Goal: Task Accomplishment & Management: Manage account settings

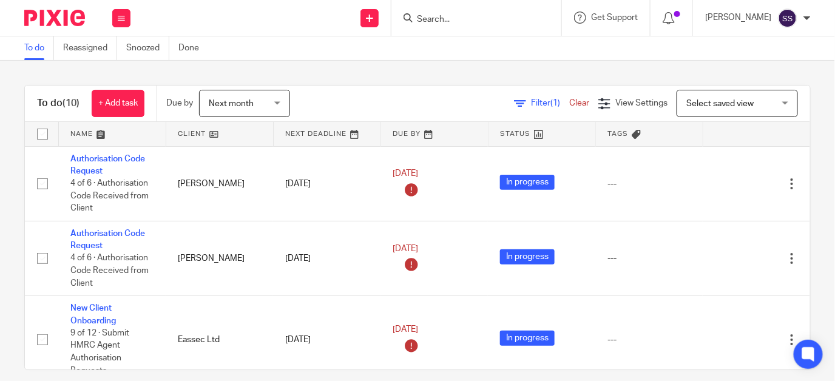
click at [445, 18] on input "Search" at bounding box center [469, 20] width 109 height 11
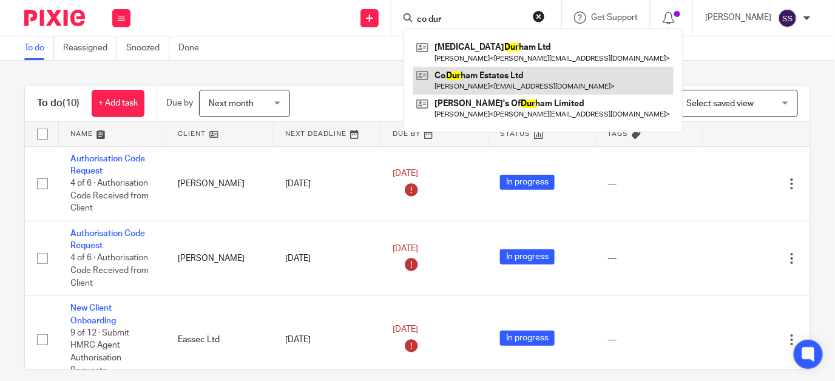
type input "co dur"
click at [477, 79] on link at bounding box center [543, 81] width 260 height 28
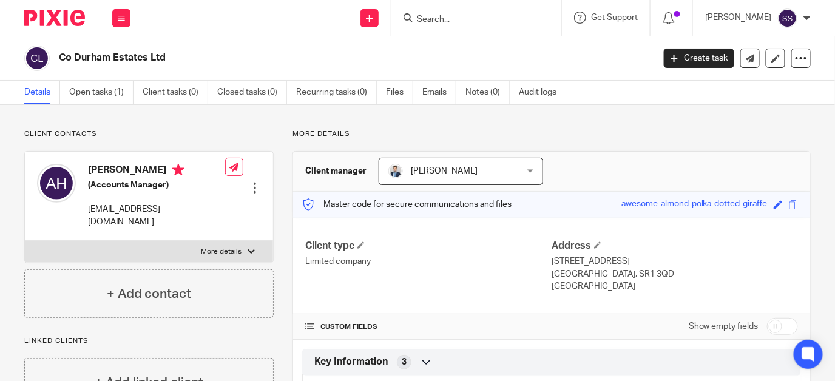
click at [767, 324] on input "checkbox" at bounding box center [782, 326] width 31 height 17
checkbox input "true"
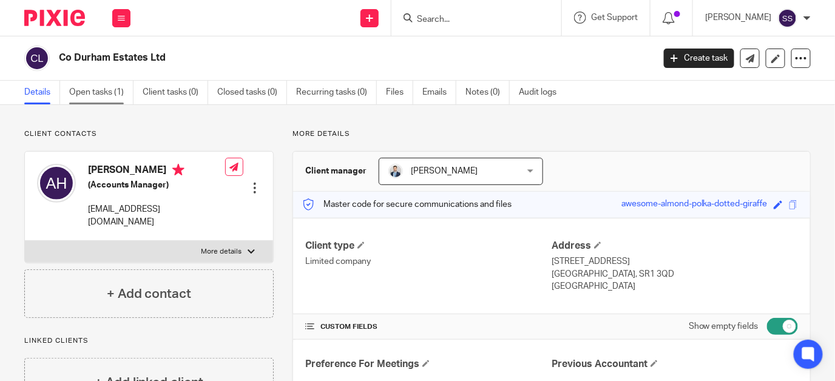
click at [102, 90] on link "Open tasks (1)" at bounding box center [101, 93] width 64 height 24
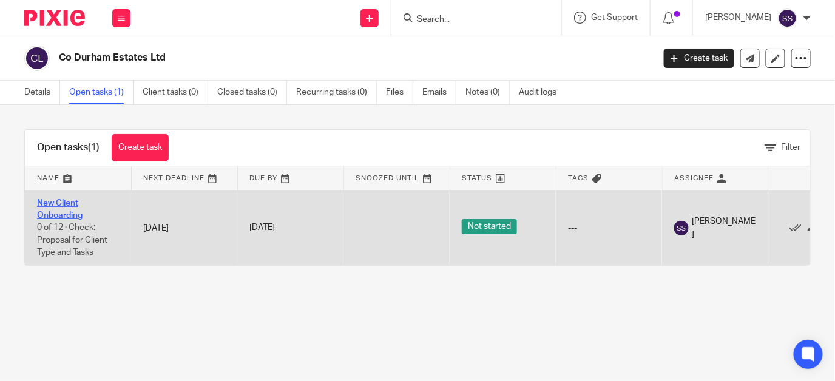
click at [59, 201] on link "New Client Onboarding" at bounding box center [59, 209] width 45 height 21
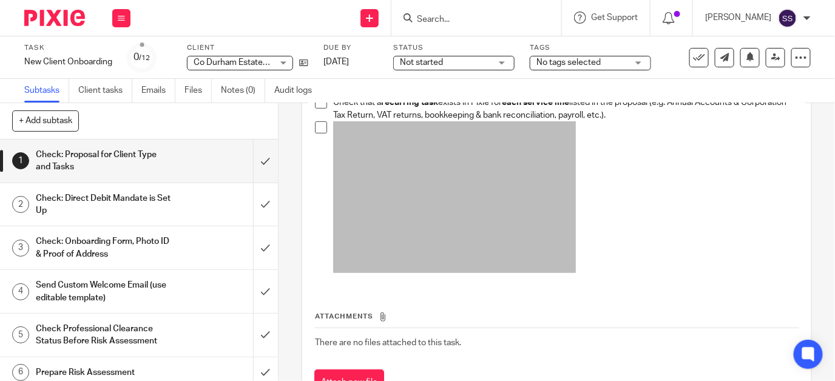
scroll to position [170, 0]
click at [254, 203] on input "submit" at bounding box center [139, 204] width 278 height 43
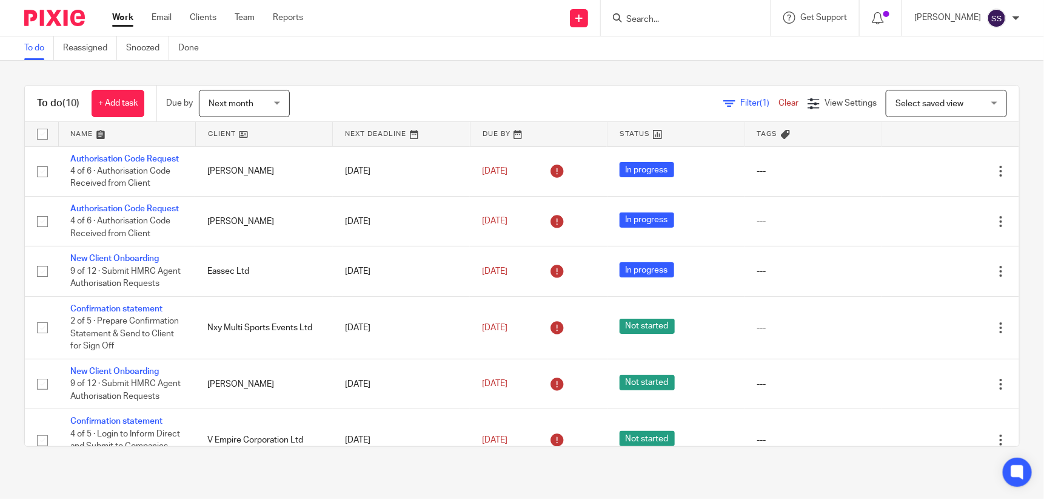
click at [665, 15] on input "Search" at bounding box center [679, 20] width 109 height 11
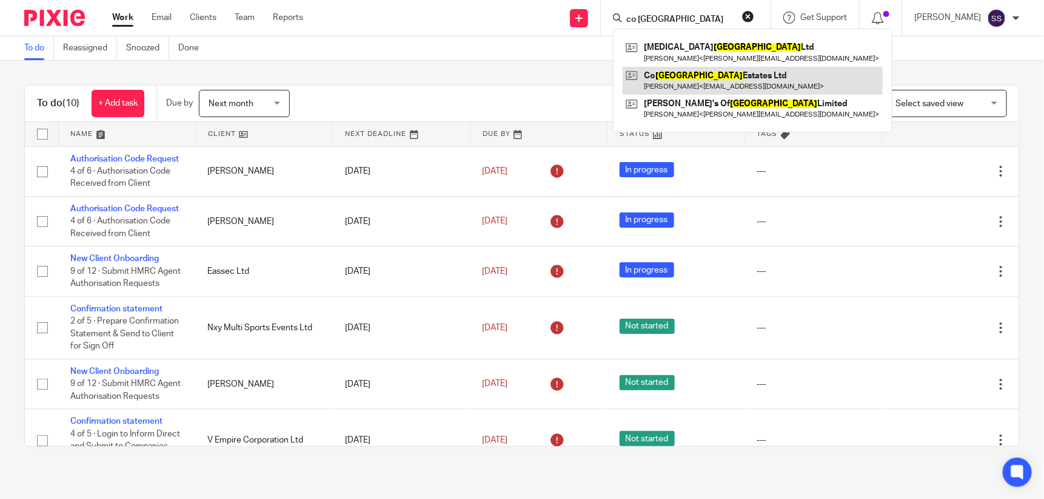
type input "co durham"
click at [691, 80] on link at bounding box center [753, 81] width 260 height 28
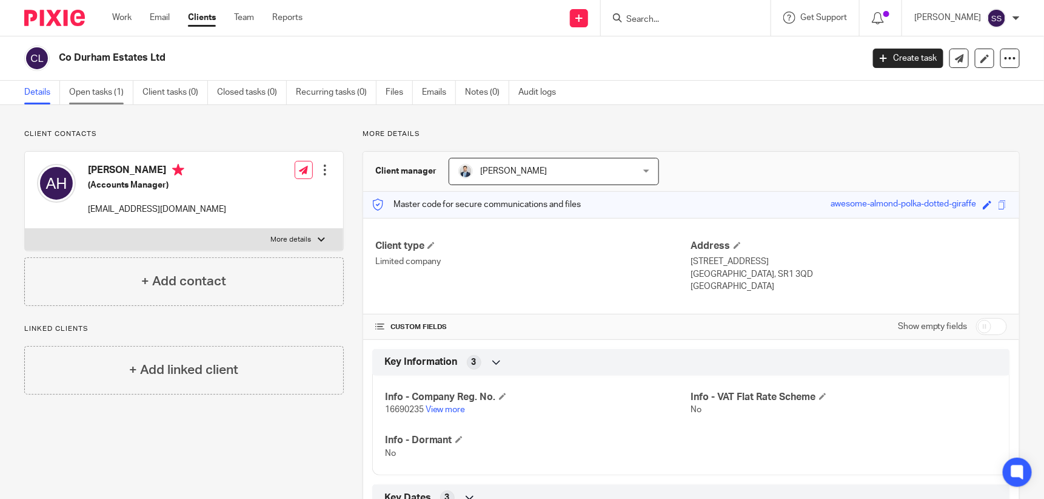
click at [97, 86] on link "Open tasks (1)" at bounding box center [101, 93] width 64 height 24
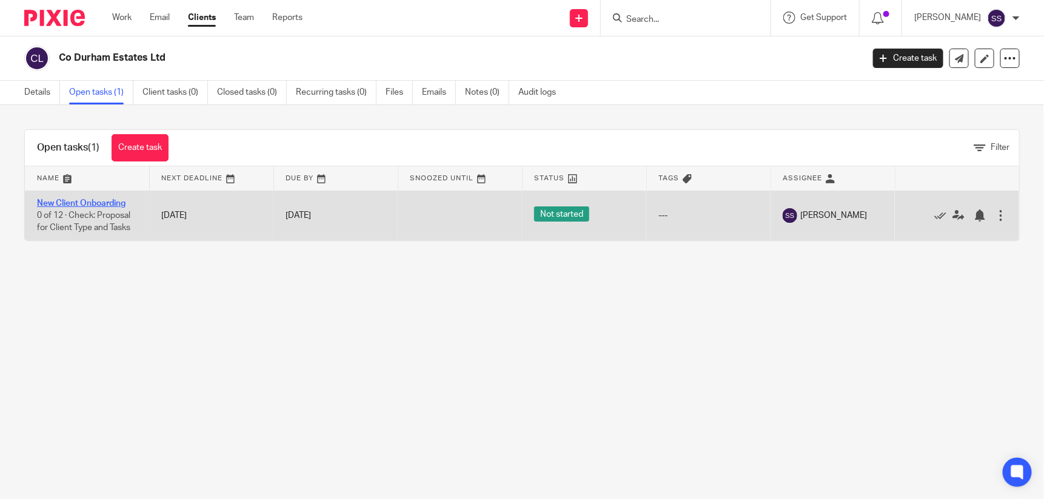
click at [86, 199] on link "New Client Onboarding" at bounding box center [81, 203] width 89 height 8
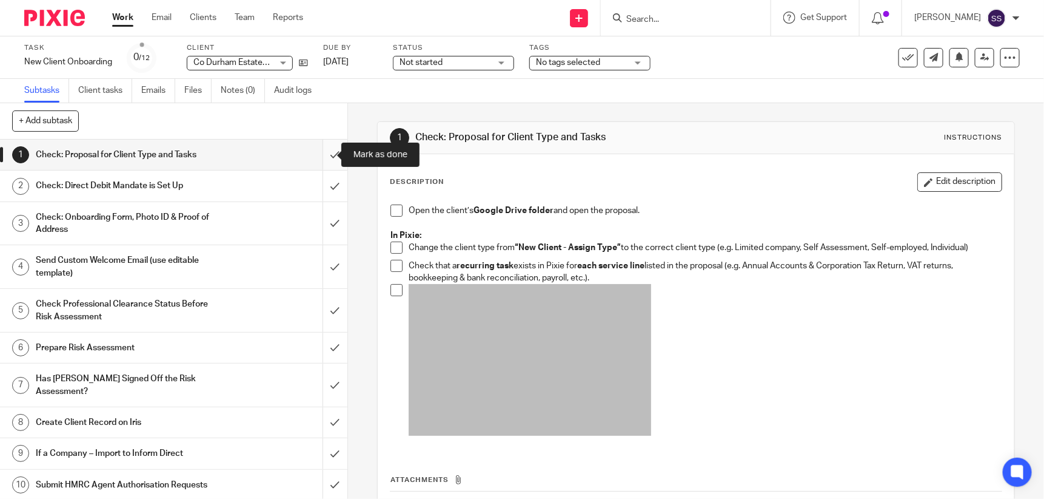
click at [323, 153] on input "submit" at bounding box center [174, 154] width 348 height 30
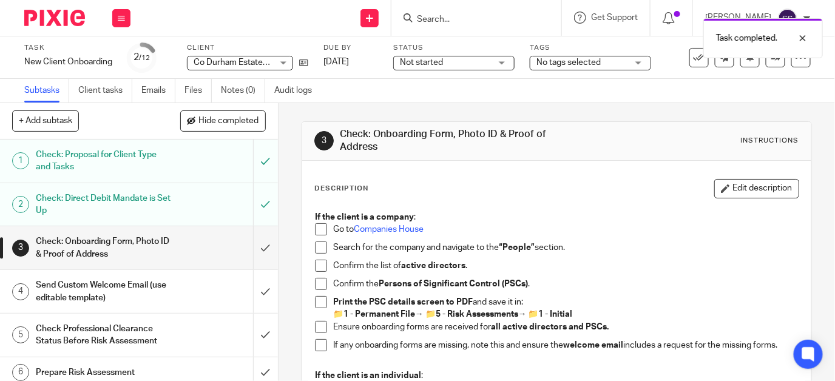
click at [124, 198] on h1 "Check: Direct Debit Mandate is Set Up" at bounding box center [104, 204] width 136 height 31
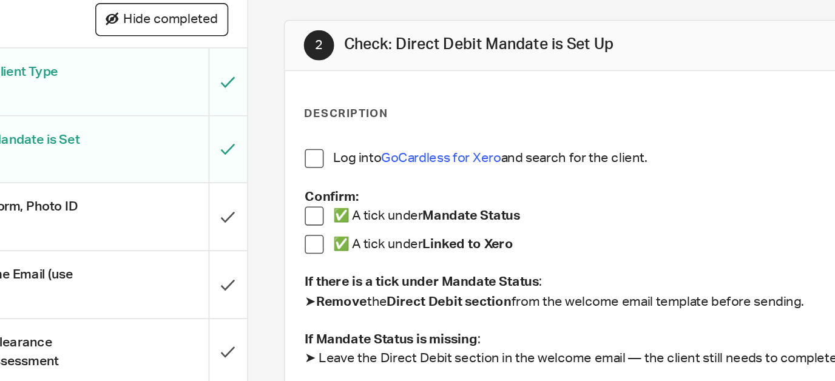
click at [315, 243] on span at bounding box center [321, 247] width 12 height 12
click at [317, 268] on span at bounding box center [321, 266] width 12 height 12
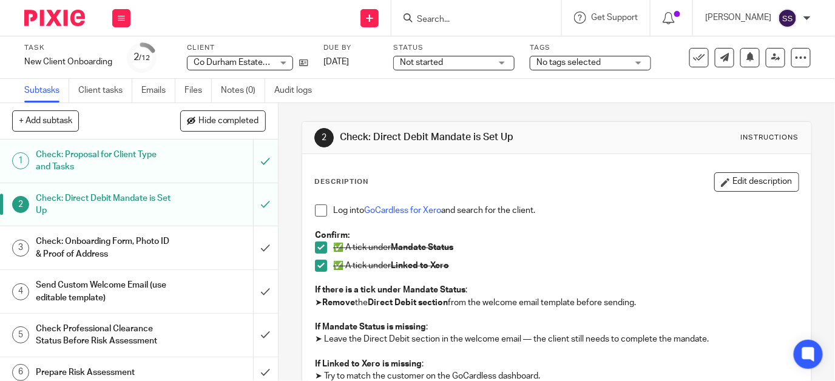
click at [317, 213] on span at bounding box center [321, 210] width 12 height 12
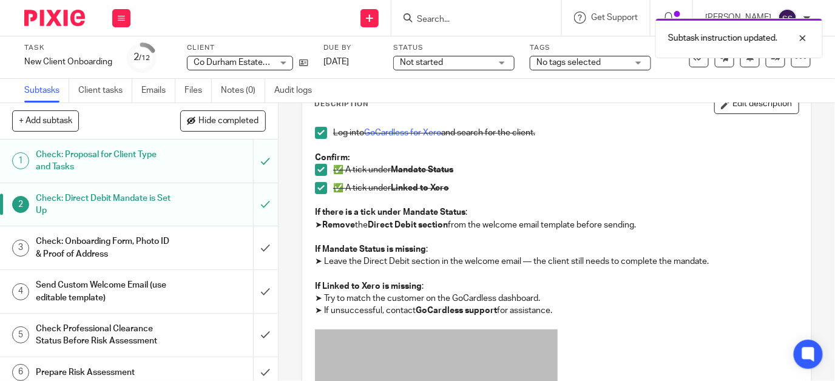
scroll to position [93, 0]
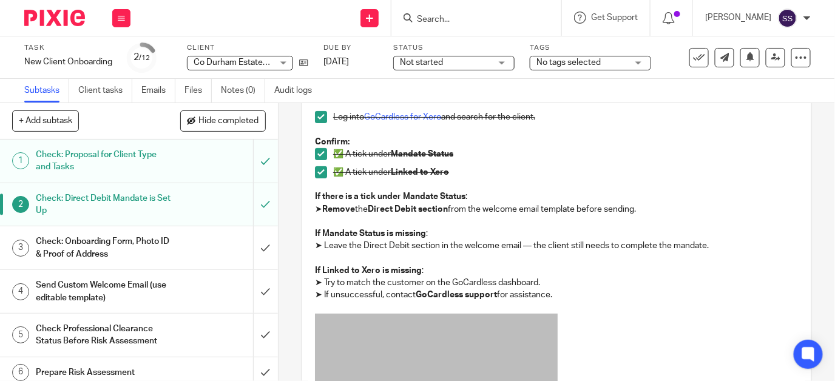
click at [83, 244] on h1 "Check: Onboarding Form, Photo ID & Proof of Address" at bounding box center [104, 247] width 136 height 31
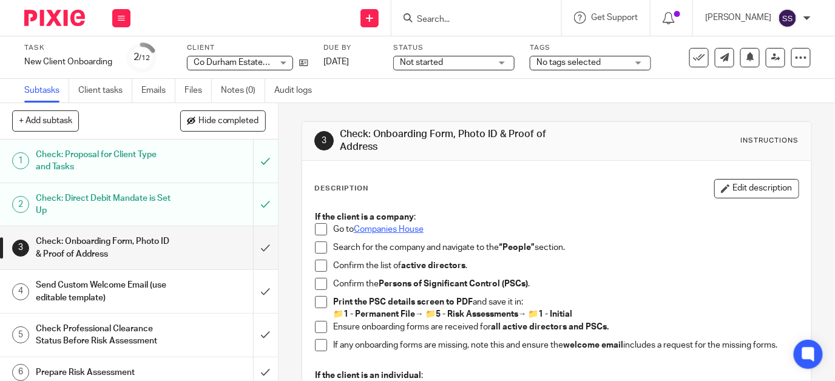
click at [373, 226] on link "Companies House" at bounding box center [389, 229] width 70 height 8
click at [319, 229] on span at bounding box center [321, 229] width 12 height 12
click at [318, 241] on span at bounding box center [321, 247] width 12 height 12
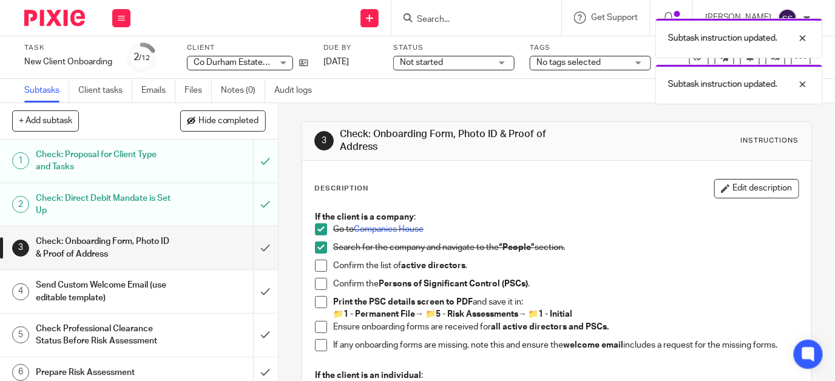
click at [315, 261] on span at bounding box center [321, 266] width 12 height 12
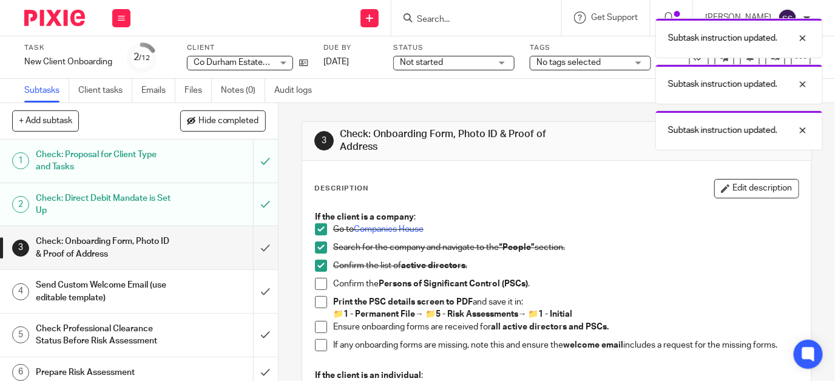
click at [315, 284] on span at bounding box center [321, 284] width 12 height 12
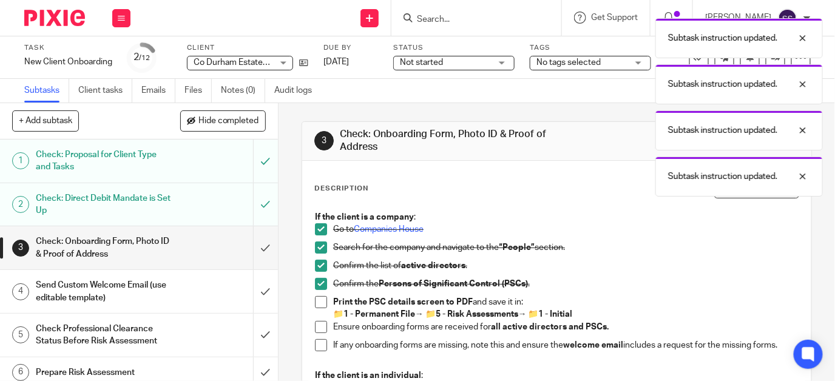
click at [315, 301] on span at bounding box center [321, 302] width 12 height 12
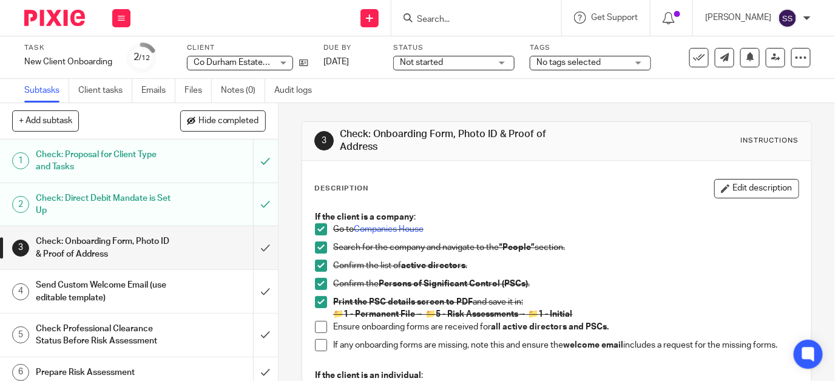
click at [315, 322] on span at bounding box center [321, 327] width 12 height 12
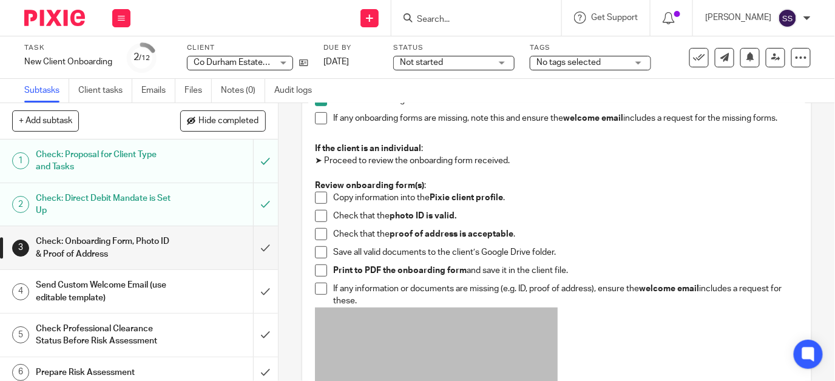
scroll to position [179, 0]
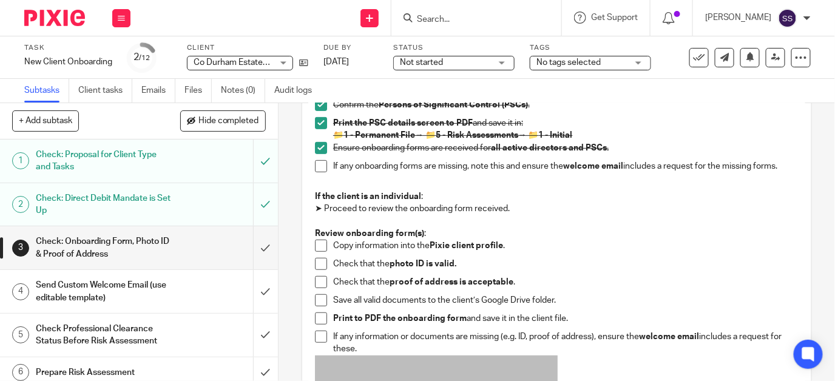
click at [113, 238] on h1 "Check: Onboarding Form, Photo ID & Proof of Address" at bounding box center [104, 247] width 136 height 31
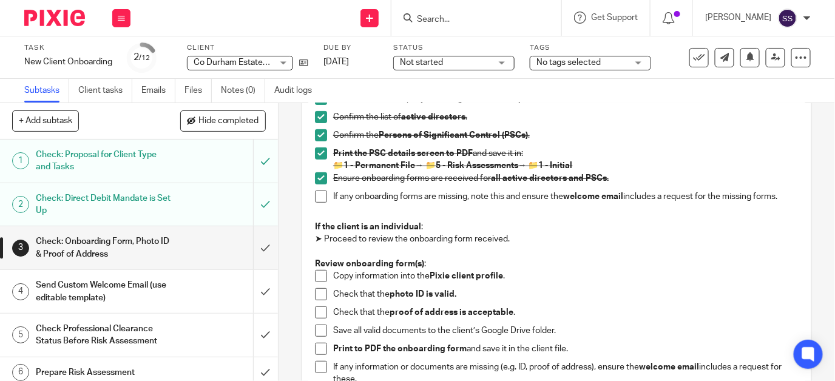
scroll to position [182, 0]
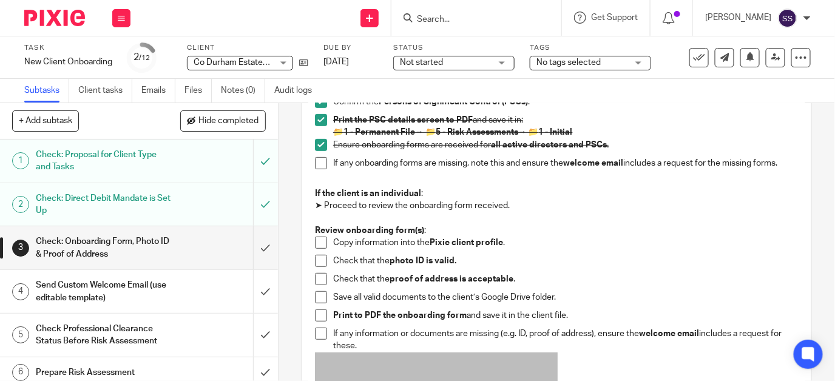
click at [318, 259] on span at bounding box center [321, 261] width 12 height 12
click at [315, 295] on span at bounding box center [321, 297] width 12 height 12
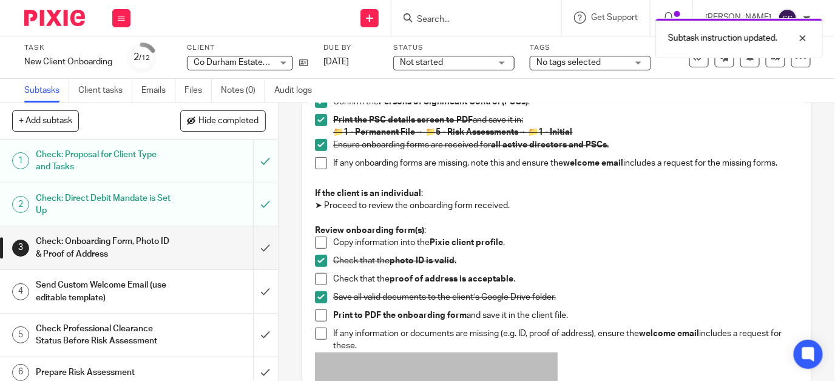
click at [317, 329] on span at bounding box center [321, 334] width 12 height 12
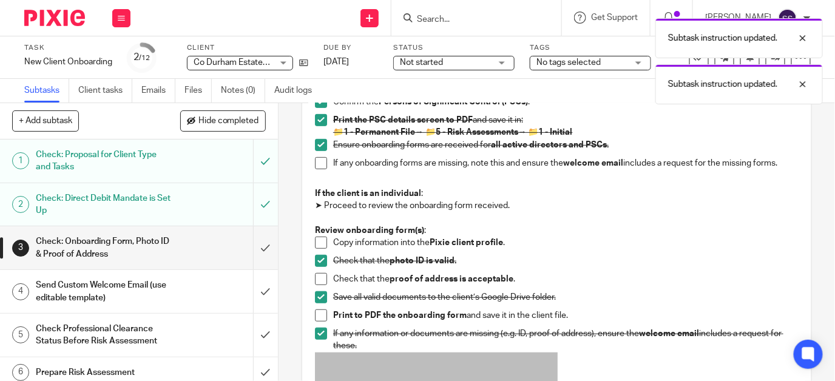
click at [318, 314] on span at bounding box center [321, 315] width 12 height 12
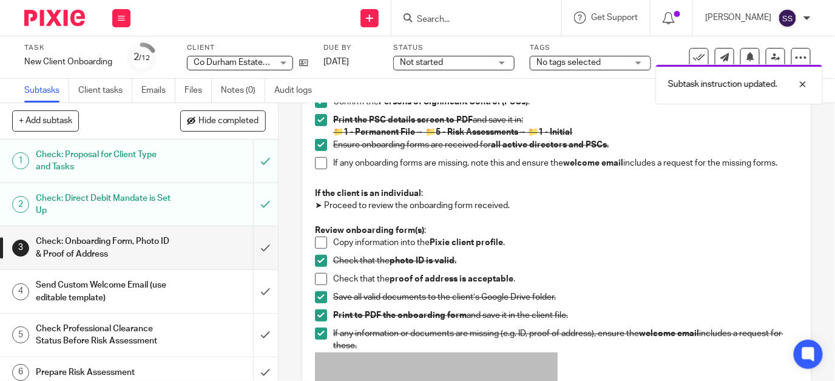
click at [93, 284] on h1 "Send Custom Welcome Email (use editable template)" at bounding box center [104, 291] width 136 height 31
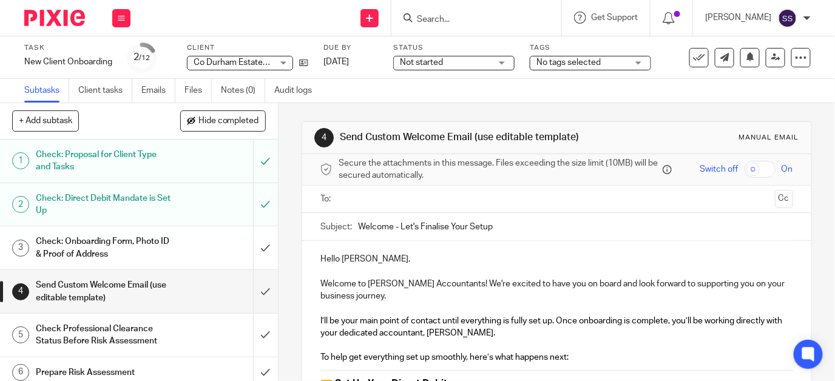
click at [383, 203] on input "text" at bounding box center [556, 199] width 427 height 14
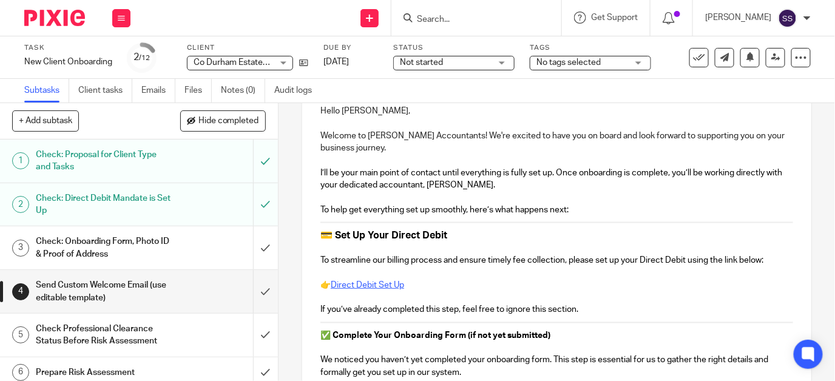
scroll to position [156, 0]
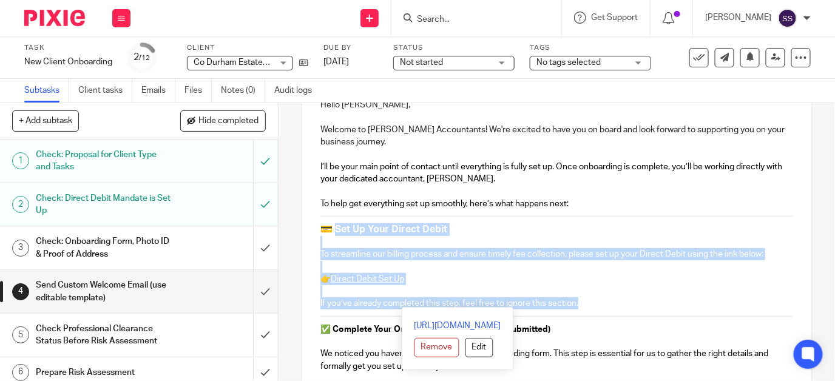
drag, startPoint x: 334, startPoint y: 233, endPoint x: 581, endPoint y: 306, distance: 258.1
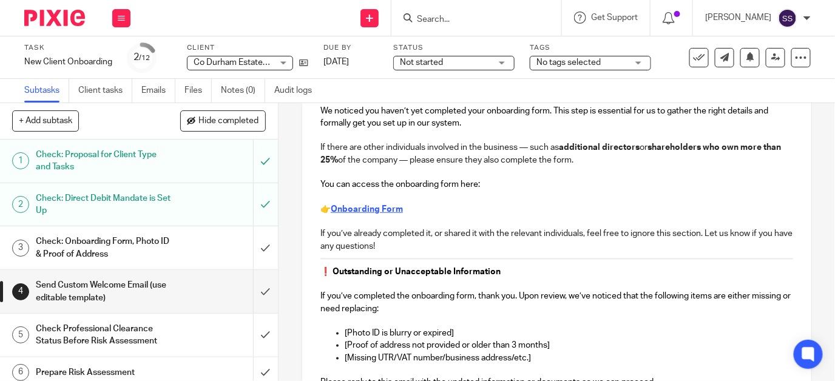
scroll to position [326, 0]
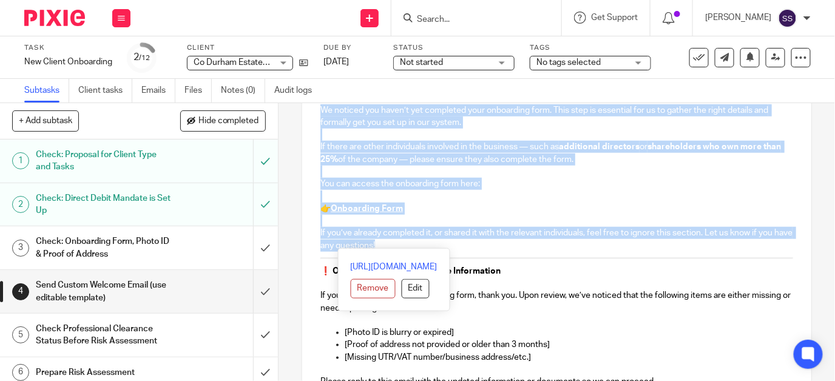
drag, startPoint x: 315, startPoint y: 113, endPoint x: 695, endPoint y: 252, distance: 404.5
click at [695, 252] on div "Hello Anthony, Welcome to Waite Accountants! We're excited to have you on board…" at bounding box center [556, 312] width 509 height 791
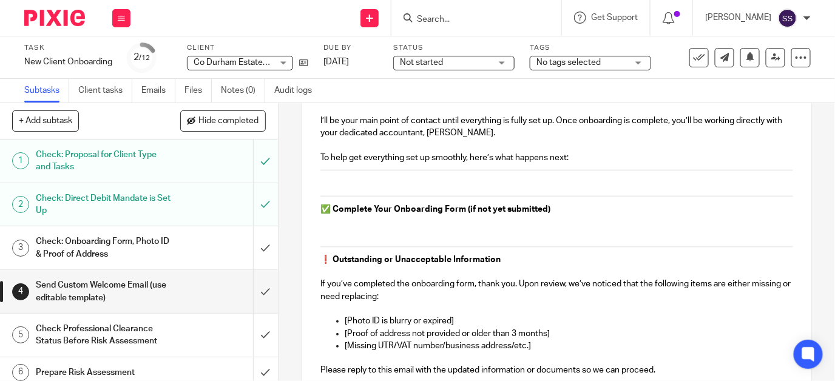
scroll to position [200, 0]
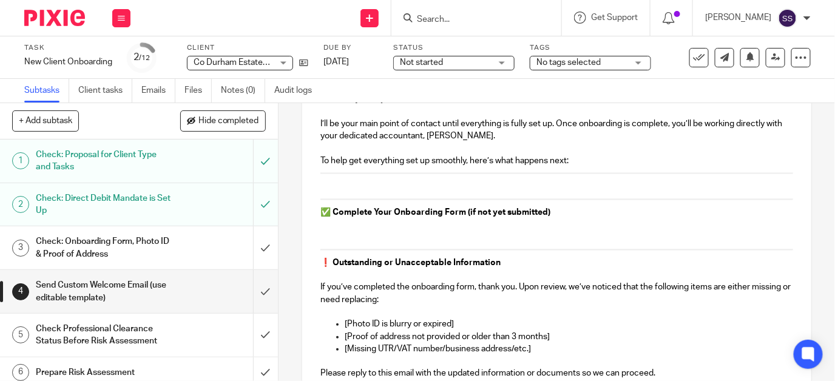
click at [343, 190] on h3 at bounding box center [556, 186] width 472 height 13
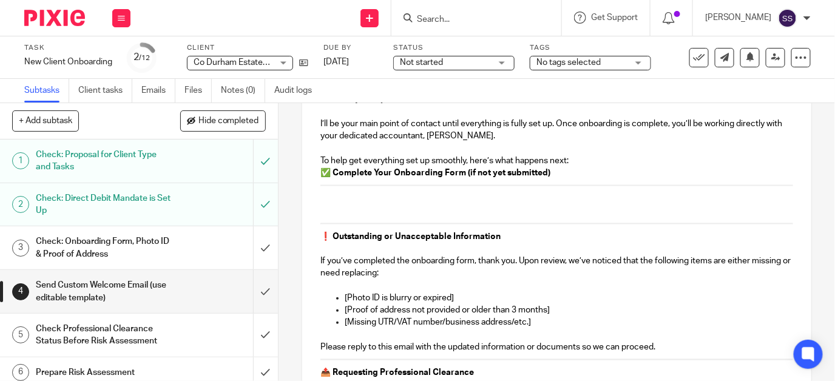
click at [551, 178] on p "✅ Complete Your Onboarding Form (if not yet submitted)" at bounding box center [556, 173] width 472 height 12
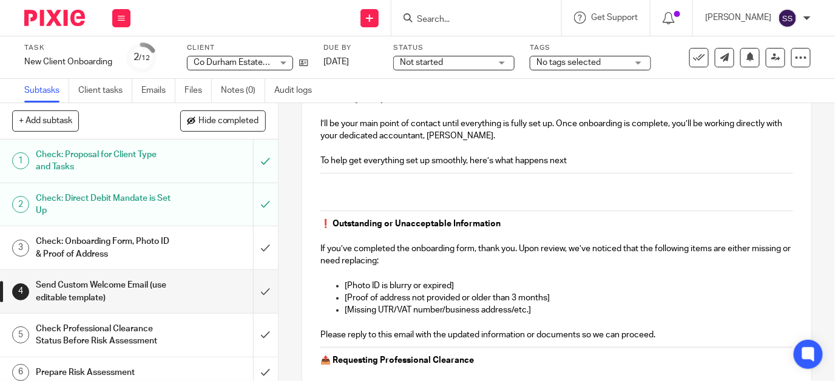
click at [385, 192] on p at bounding box center [556, 186] width 472 height 12
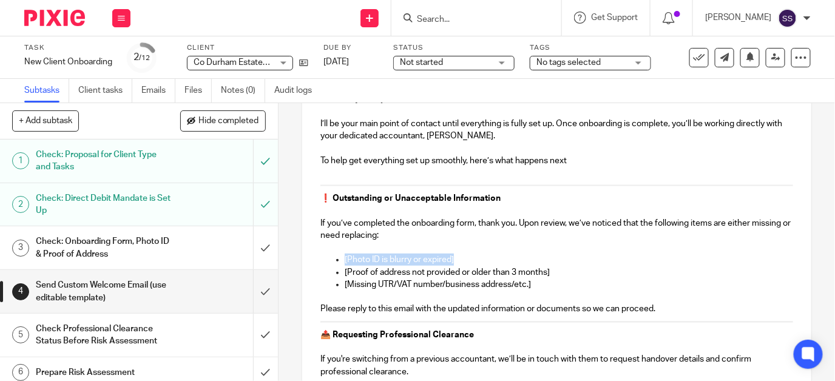
drag, startPoint x: 452, startPoint y: 263, endPoint x: 340, endPoint y: 265, distance: 112.8
click at [340, 265] on ul "[Photo ID is blurry or expired] [Proof of address not provided or older than 3 …" at bounding box center [556, 278] width 472 height 49
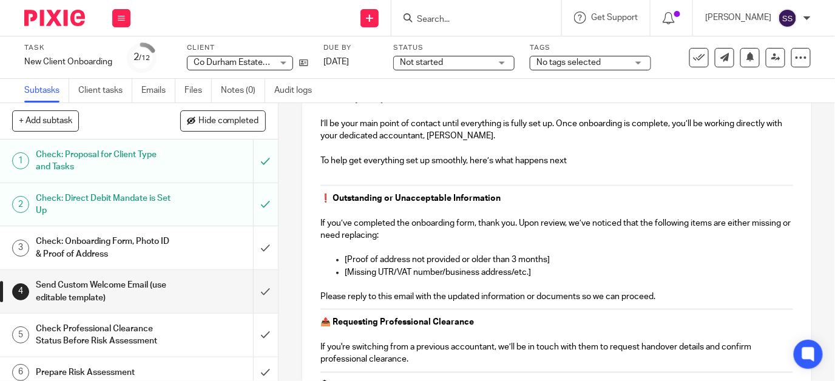
click at [551, 265] on p "[Proof of address not provided or older than 3 months]" at bounding box center [568, 260] width 448 height 12
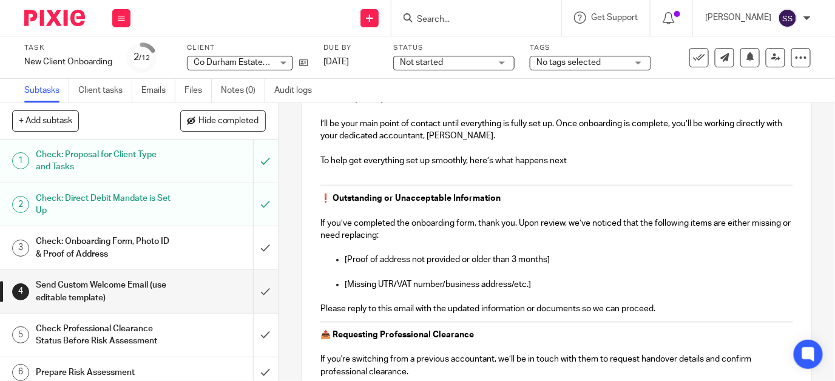
click at [358, 274] on p at bounding box center [568, 272] width 448 height 12
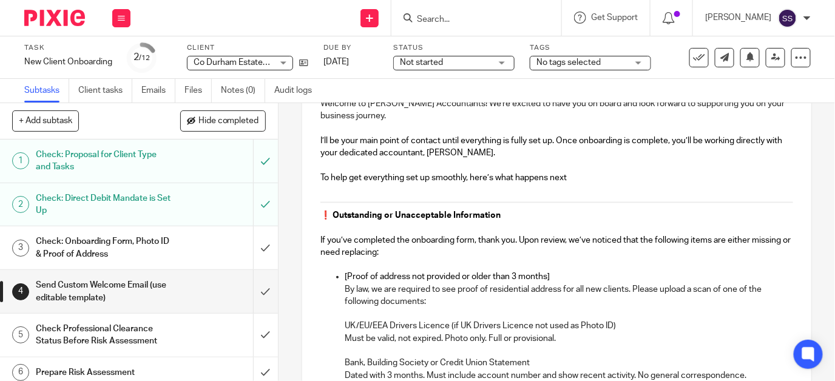
scroll to position [187, 0]
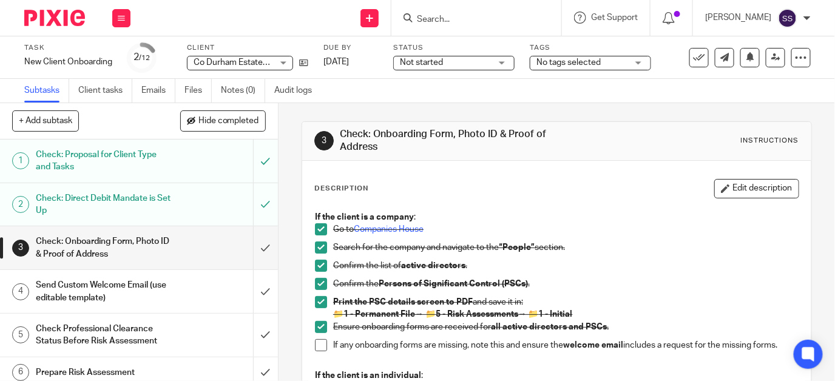
click at [108, 281] on h1 "Send Custom Welcome Email (use editable template)" at bounding box center [104, 291] width 136 height 31
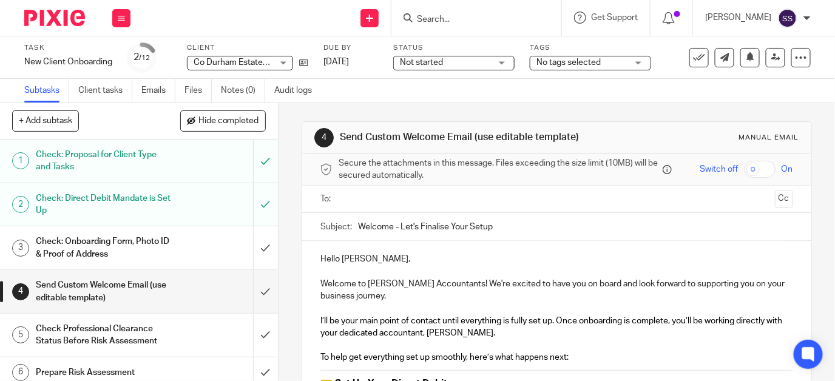
click at [373, 206] on input "text" at bounding box center [556, 199] width 427 height 14
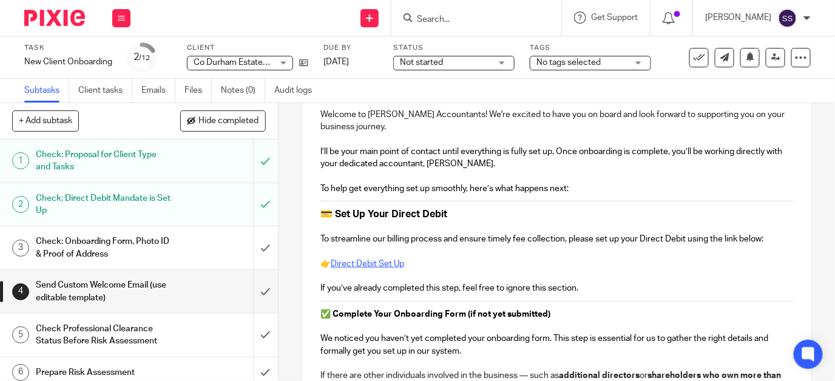
scroll to position [174, 0]
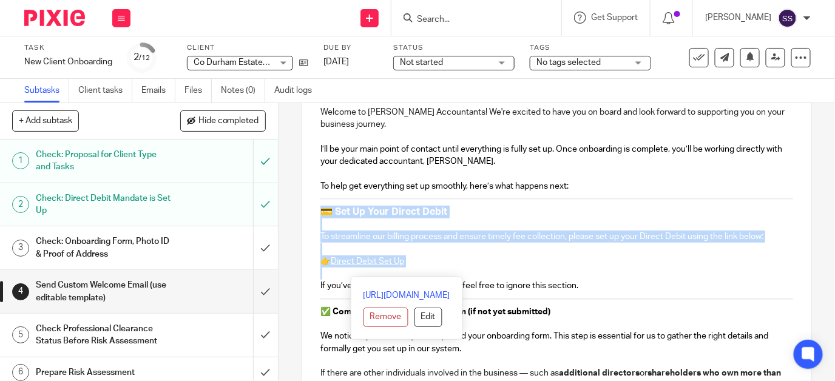
drag, startPoint x: 309, startPoint y: 218, endPoint x: 523, endPoint y: 284, distance: 224.1
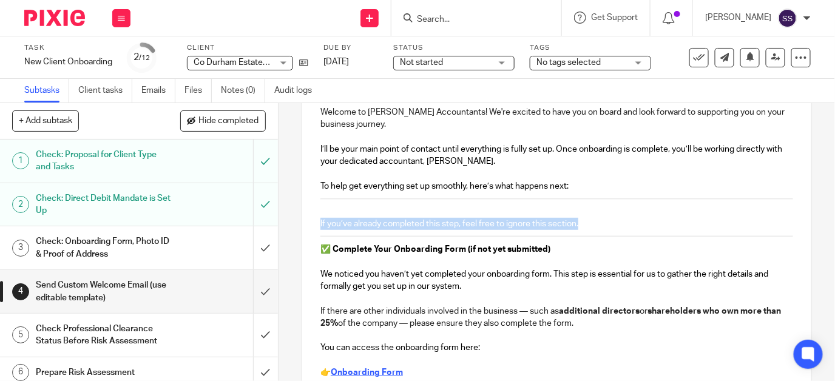
drag, startPoint x: 315, startPoint y: 224, endPoint x: 610, endPoint y: 235, distance: 294.9
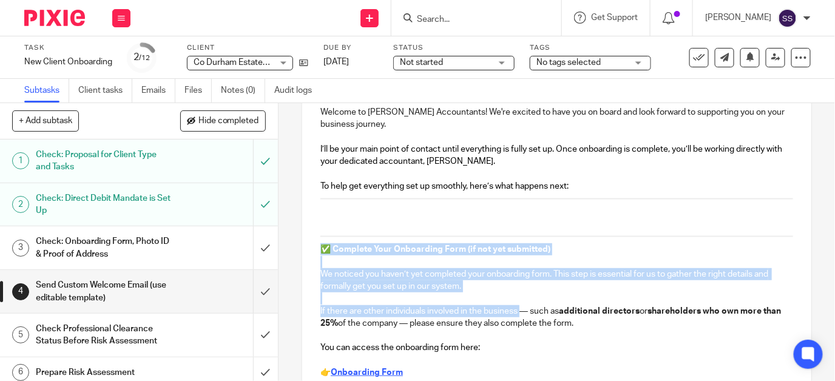
drag, startPoint x: 315, startPoint y: 254, endPoint x: 518, endPoint y: 317, distance: 212.7
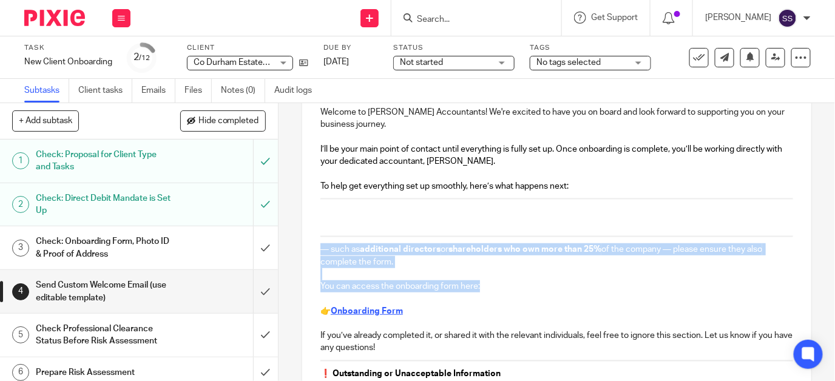
drag, startPoint x: 311, startPoint y: 248, endPoint x: 502, endPoint y: 289, distance: 195.9
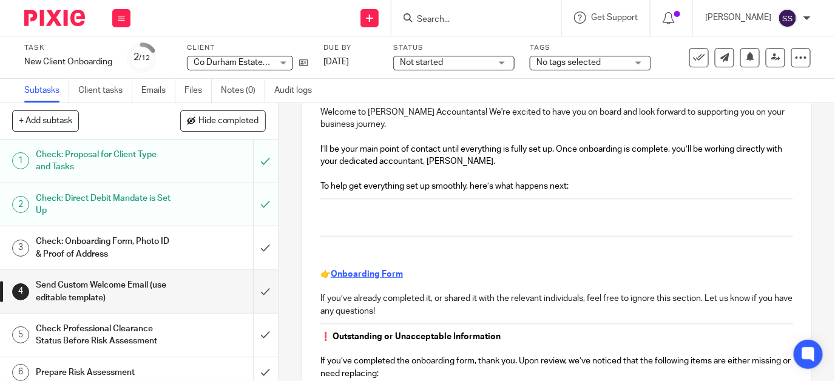
click at [398, 218] on p at bounding box center [556, 212] width 472 height 12
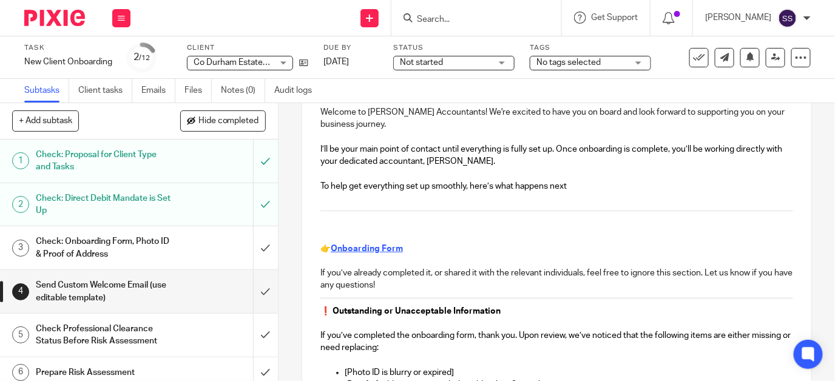
click at [320, 204] on p at bounding box center [556, 198] width 472 height 12
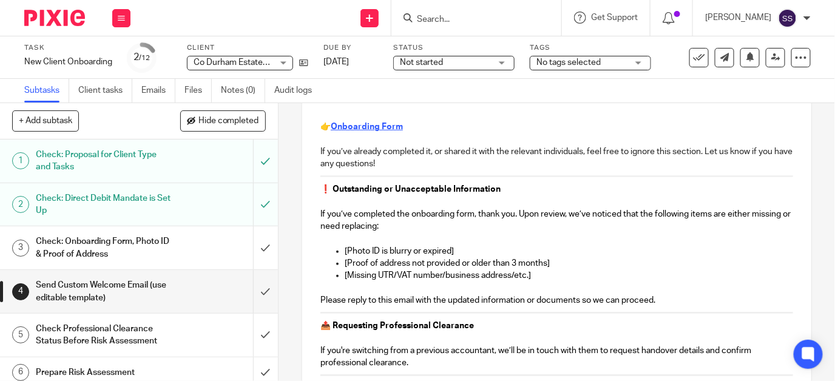
scroll to position [287, 0]
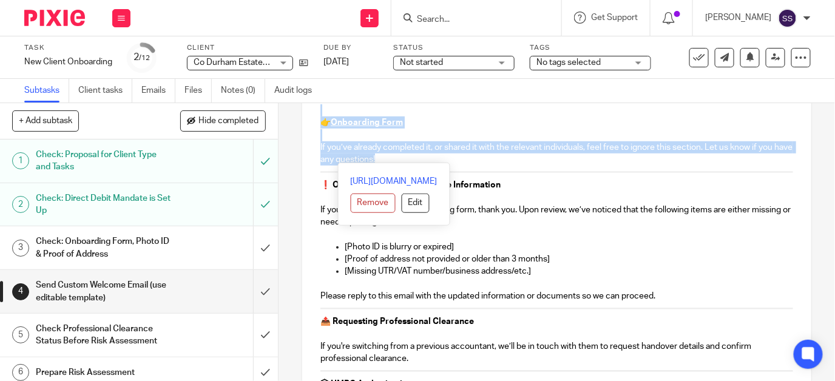
drag, startPoint x: 315, startPoint y: 119, endPoint x: 420, endPoint y: 161, distance: 112.4
click at [420, 161] on div "Hello Anthony, Welcome to Waite Accountants! We're excited to have you on board…" at bounding box center [556, 289] width 509 height 667
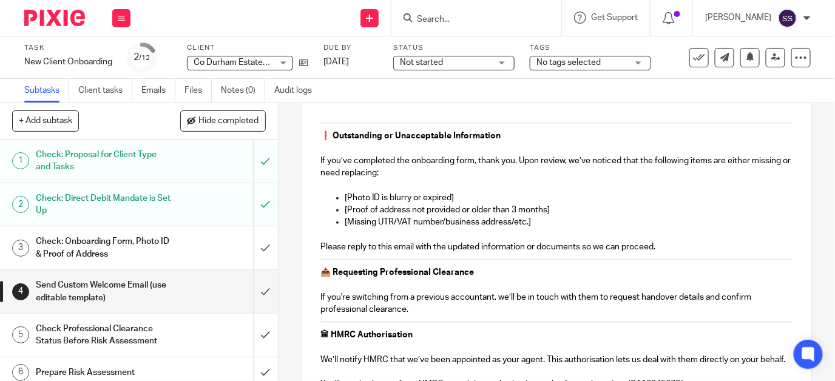
scroll to position [275, 0]
drag, startPoint x: 337, startPoint y: 195, endPoint x: 464, endPoint y: 201, distance: 126.9
click at [464, 201] on div "Hello Anthony, Welcome to Waite Accountants! We're excited to have you on board…" at bounding box center [556, 270] width 509 height 605
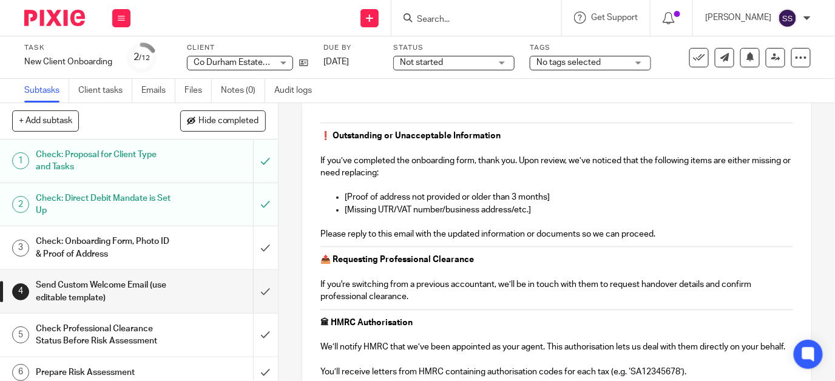
click at [551, 201] on p "[Proof of address not provided or older than 3 months]" at bounding box center [568, 197] width 448 height 12
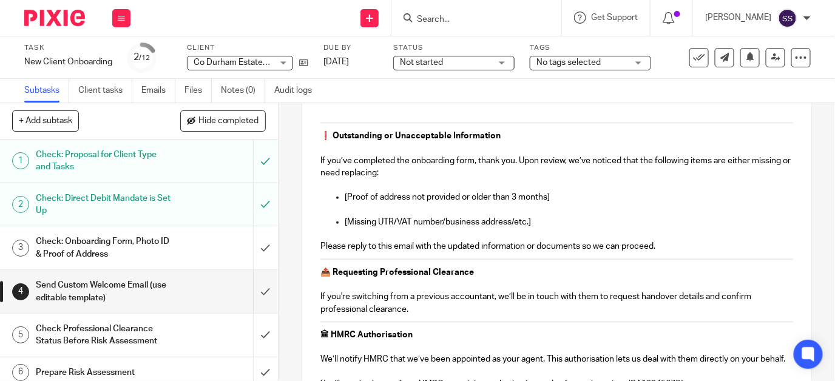
click at [551, 201] on p "[Proof of address not provided or older than 3 months]" at bounding box center [568, 197] width 448 height 12
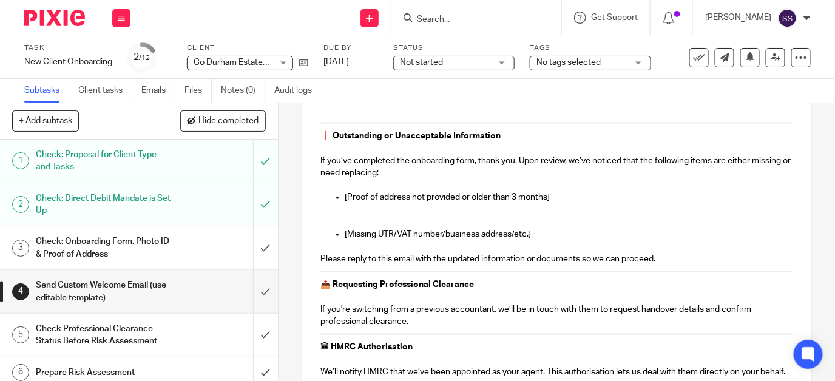
click at [551, 203] on p "[Proof of address not provided or older than 3 months]" at bounding box center [568, 197] width 448 height 12
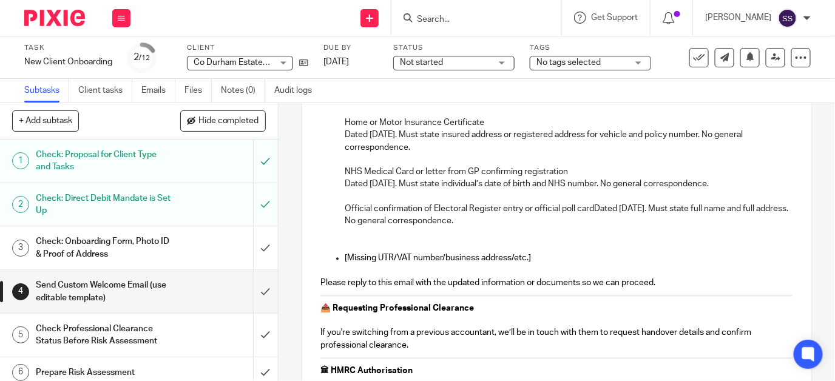
scroll to position [765, 0]
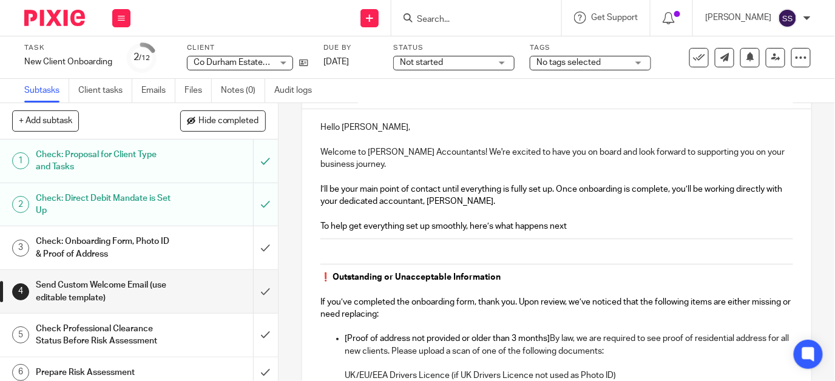
scroll to position [101, 0]
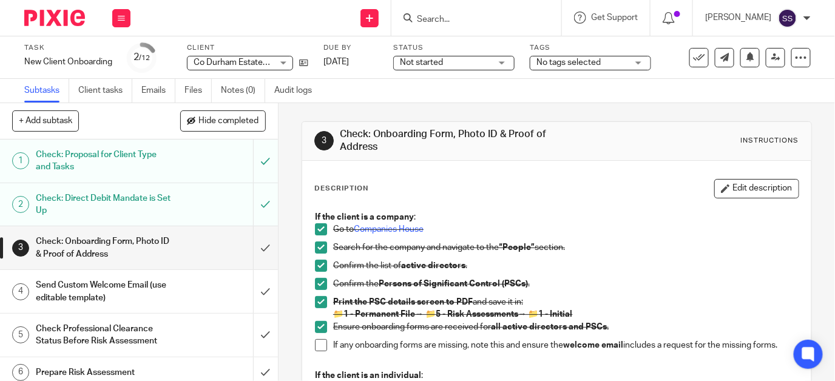
click at [136, 281] on h1 "Send Custom Welcome Email (use editable template)" at bounding box center [104, 291] width 136 height 31
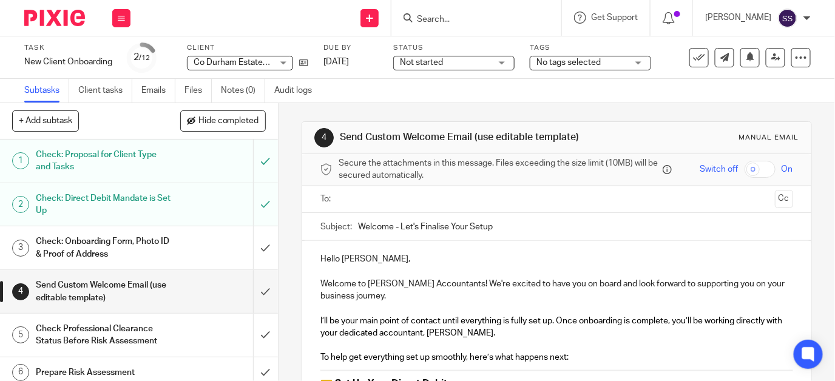
click at [363, 206] on input "text" at bounding box center [556, 199] width 427 height 14
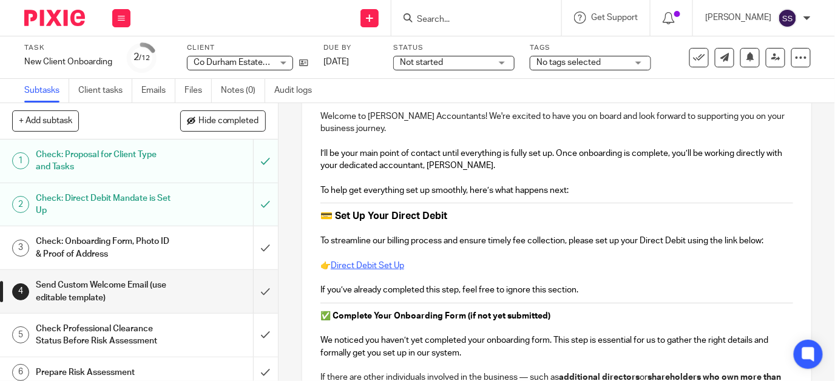
scroll to position [194, 0]
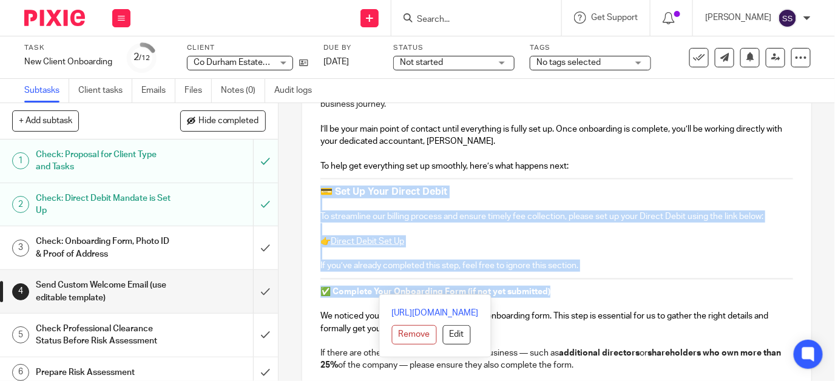
drag, startPoint x: 315, startPoint y: 195, endPoint x: 577, endPoint y: 300, distance: 282.8
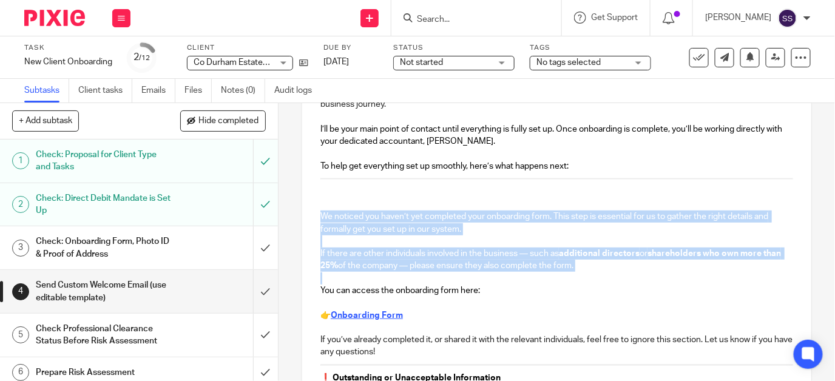
drag, startPoint x: 309, startPoint y: 218, endPoint x: 611, endPoint y: 284, distance: 309.3
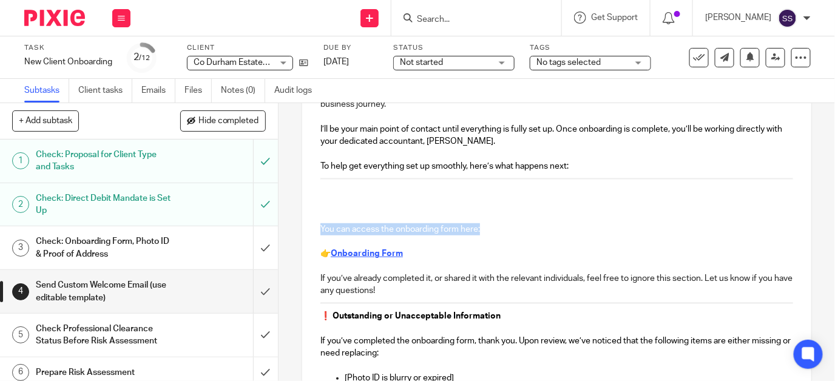
drag, startPoint x: 316, startPoint y: 230, endPoint x: 493, endPoint y: 240, distance: 177.3
click at [493, 235] on p "You can access the onboarding form here:" at bounding box center [556, 229] width 472 height 12
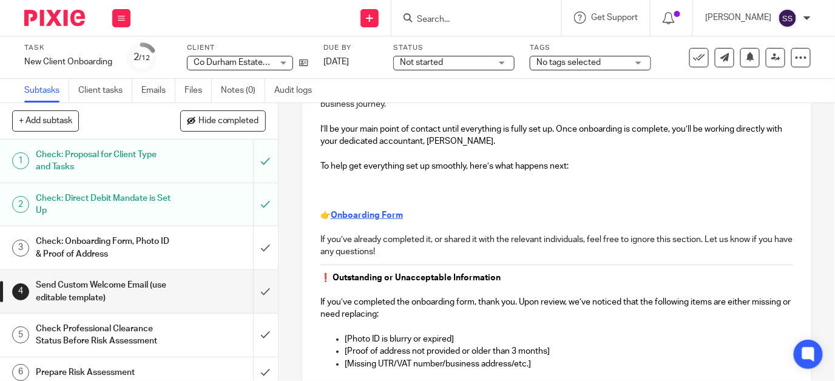
click at [363, 197] on p at bounding box center [556, 190] width 472 height 12
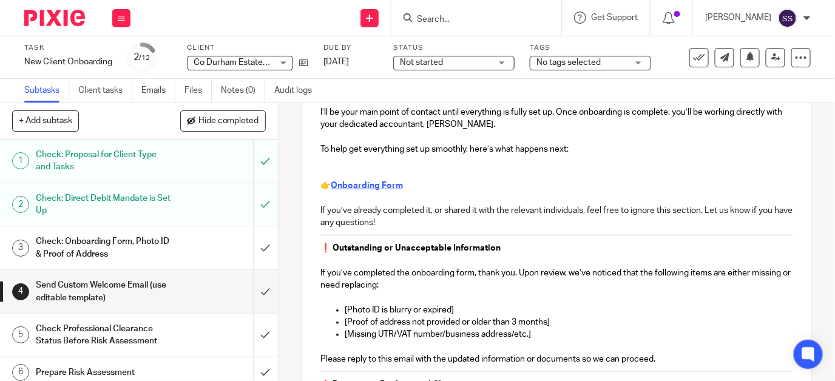
scroll to position [234, 0]
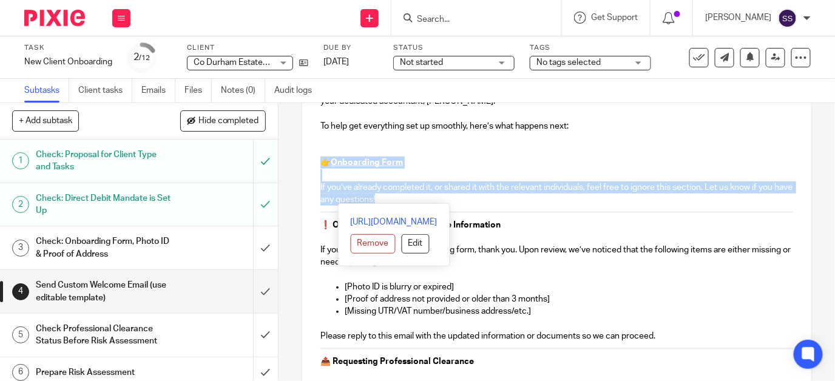
drag, startPoint x: 317, startPoint y: 166, endPoint x: 429, endPoint y: 200, distance: 117.8
click at [429, 200] on div "Hello [PERSON_NAME], Welcome to [PERSON_NAME] Accountants! We're excited to hav…" at bounding box center [556, 335] width 509 height 653
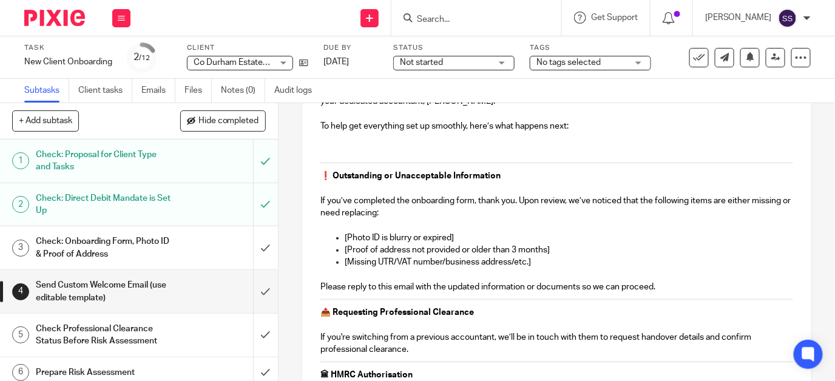
scroll to position [128, 0]
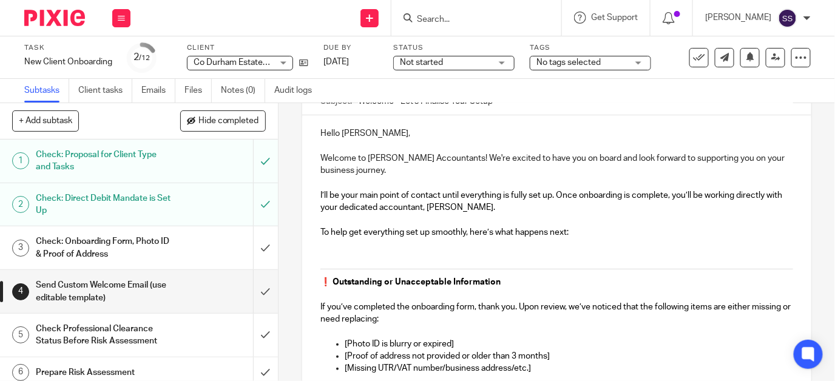
click at [401, 248] on p at bounding box center [556, 244] width 472 height 12
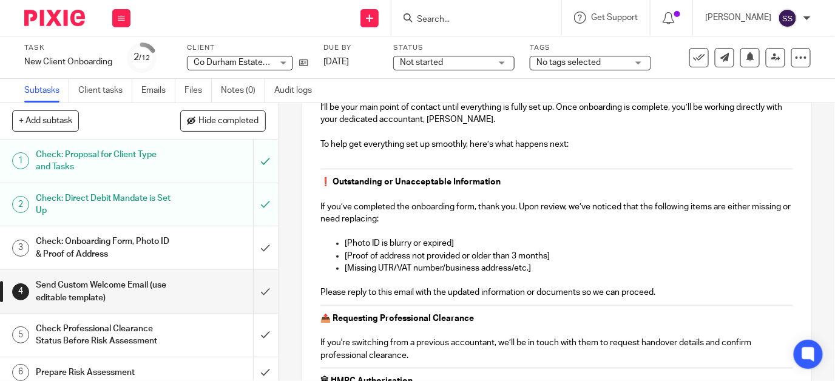
scroll to position [297, 0]
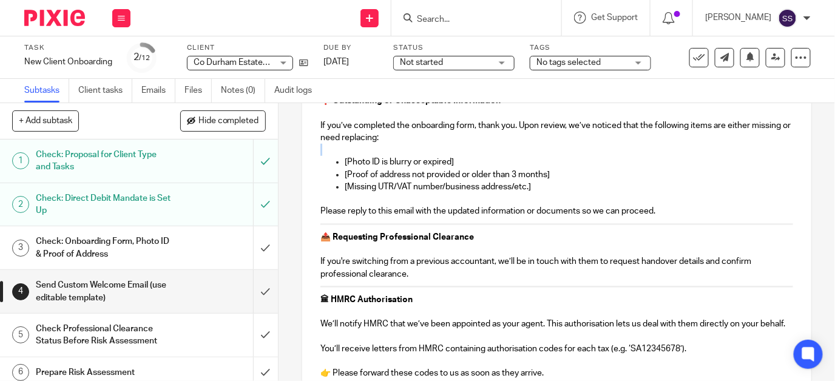
drag, startPoint x: 332, startPoint y: 165, endPoint x: 467, endPoint y: 160, distance: 134.7
click at [467, 160] on div "Hello [PERSON_NAME], Welcome to [PERSON_NAME] Accountants! We're excited to hav…" at bounding box center [556, 242] width 509 height 592
click at [460, 165] on p "[Photo ID is blurry or expired]" at bounding box center [568, 162] width 448 height 12
click at [551, 178] on p "[Proof of address not provided or older than 3 months]" at bounding box center [568, 175] width 448 height 12
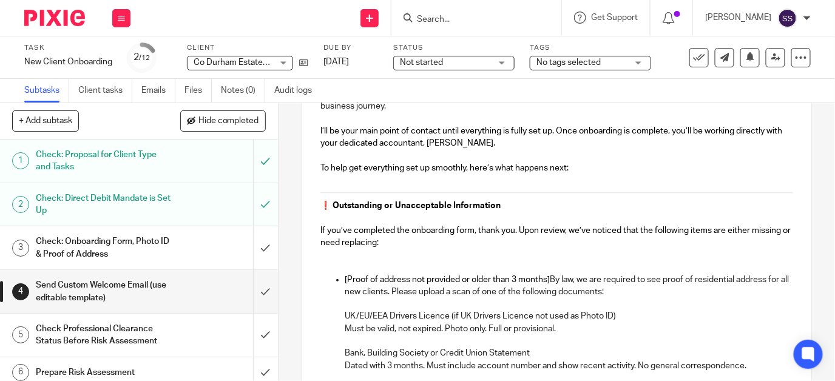
scroll to position [187, 0]
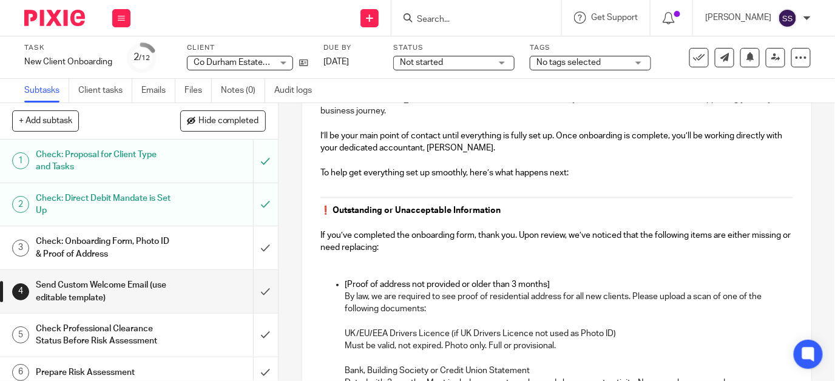
click at [402, 261] on p at bounding box center [556, 260] width 472 height 12
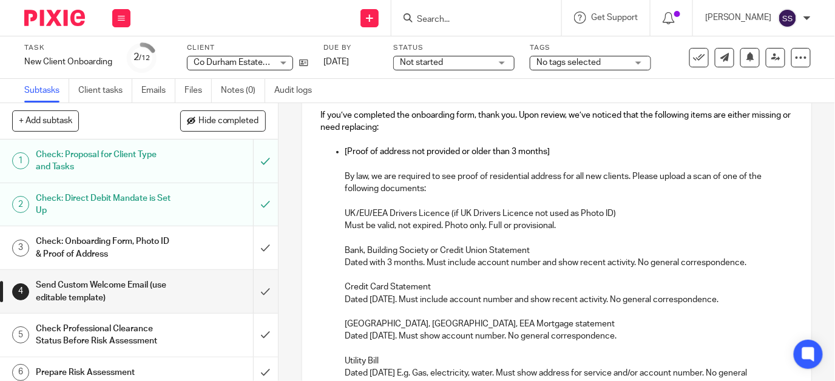
scroll to position [309, 0]
drag, startPoint x: 549, startPoint y: 154, endPoint x: 337, endPoint y: 156, distance: 211.7
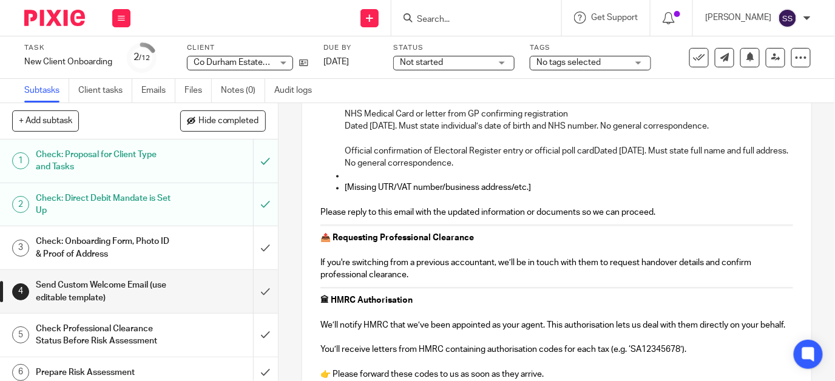
scroll to position [867, 0]
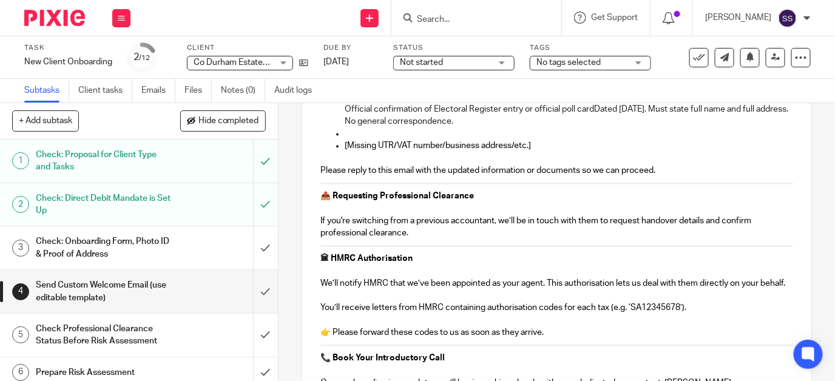
click at [363, 137] on p at bounding box center [568, 133] width 448 height 12
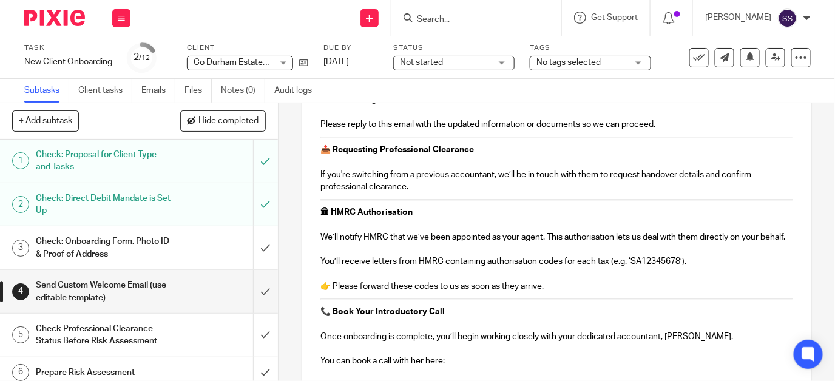
scroll to position [816, 0]
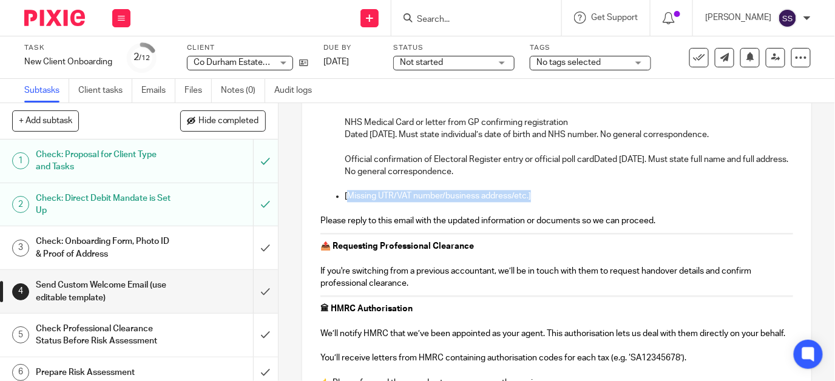
drag, startPoint x: 529, startPoint y: 201, endPoint x: 342, endPoint y: 203, distance: 187.4
click at [344, 203] on p "[Missing UTR/VAT number/business address/etc.]" at bounding box center [568, 196] width 448 height 12
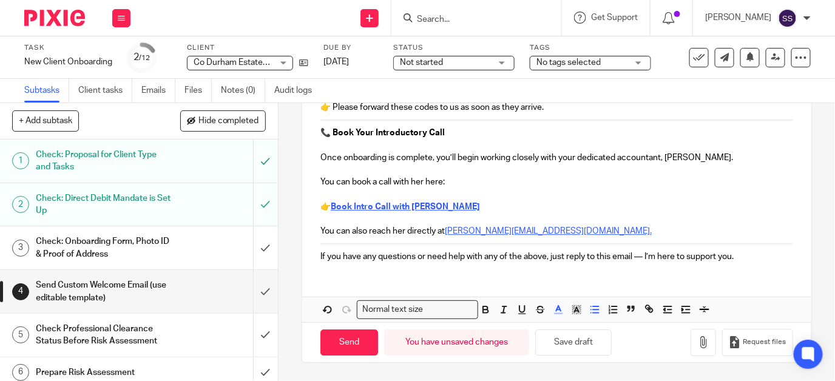
scroll to position [1106, 0]
click at [344, 340] on input "Send" at bounding box center [349, 342] width 58 height 26
type input "Sent"
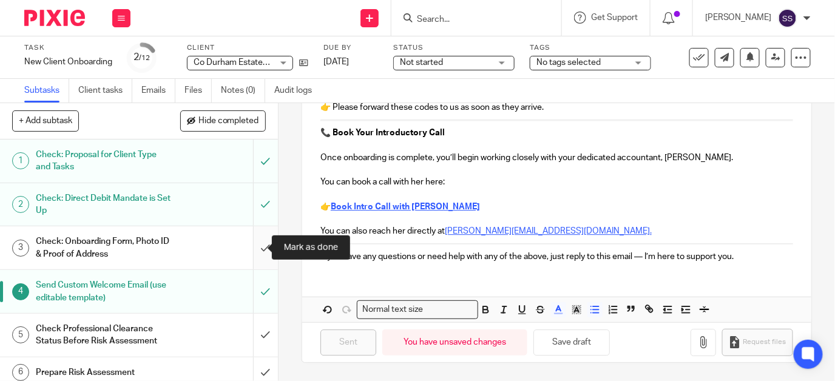
click at [253, 246] on input "submit" at bounding box center [139, 247] width 278 height 43
